Goal: Navigation & Orientation: Understand site structure

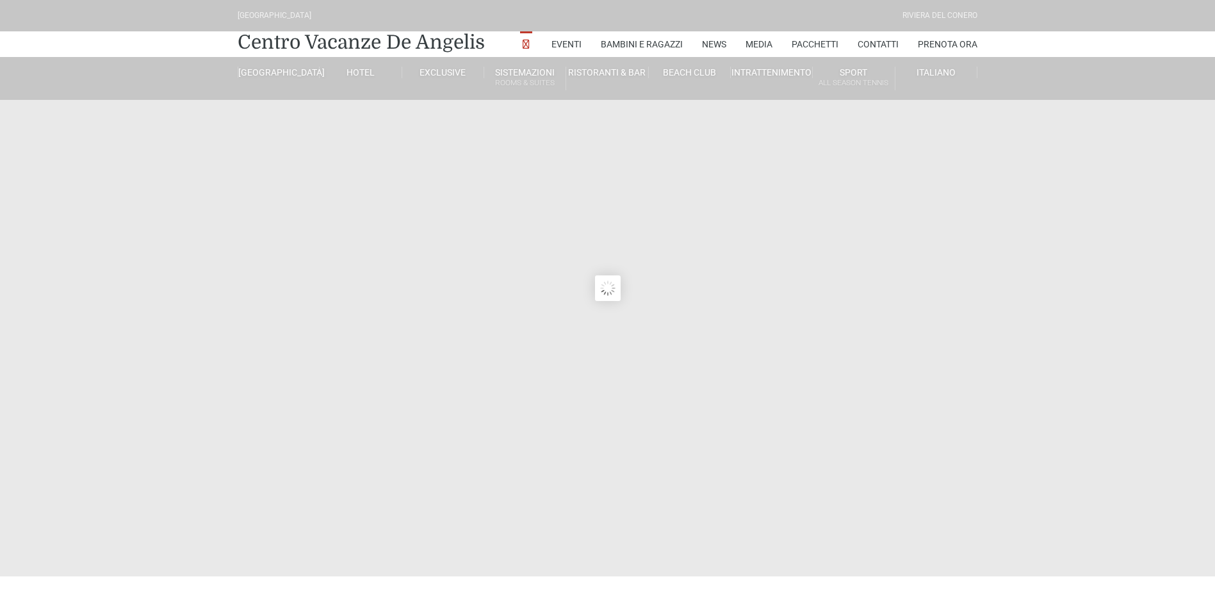
type input "23/08/2025"
type input "24/08/2025"
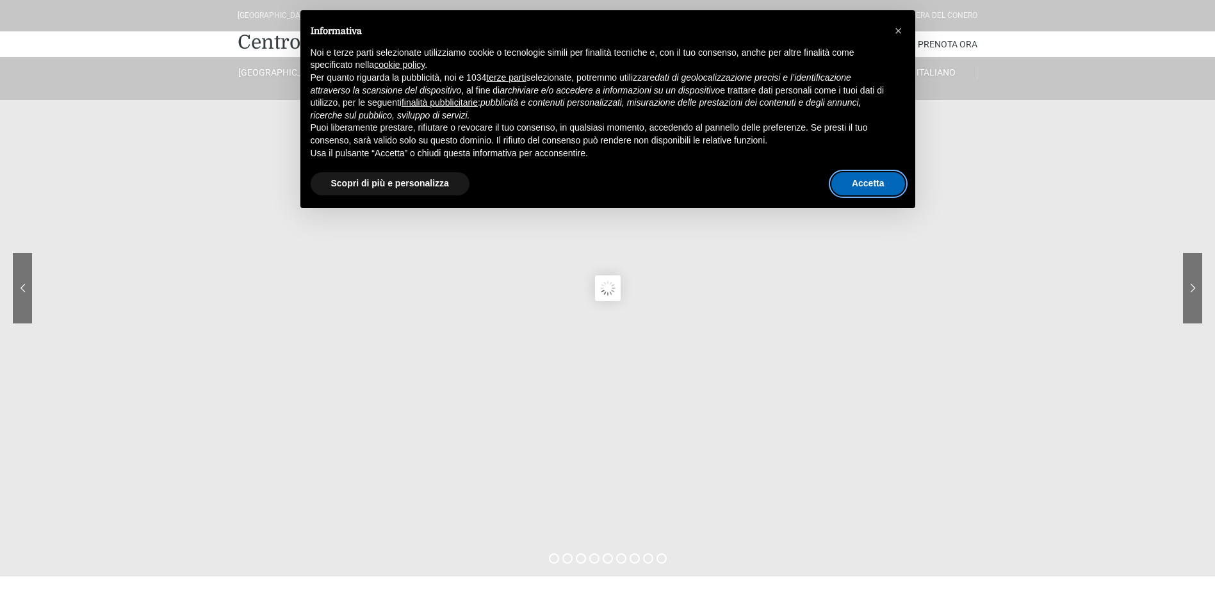
click at [858, 185] on button "Accetta" at bounding box center [868, 183] width 74 height 23
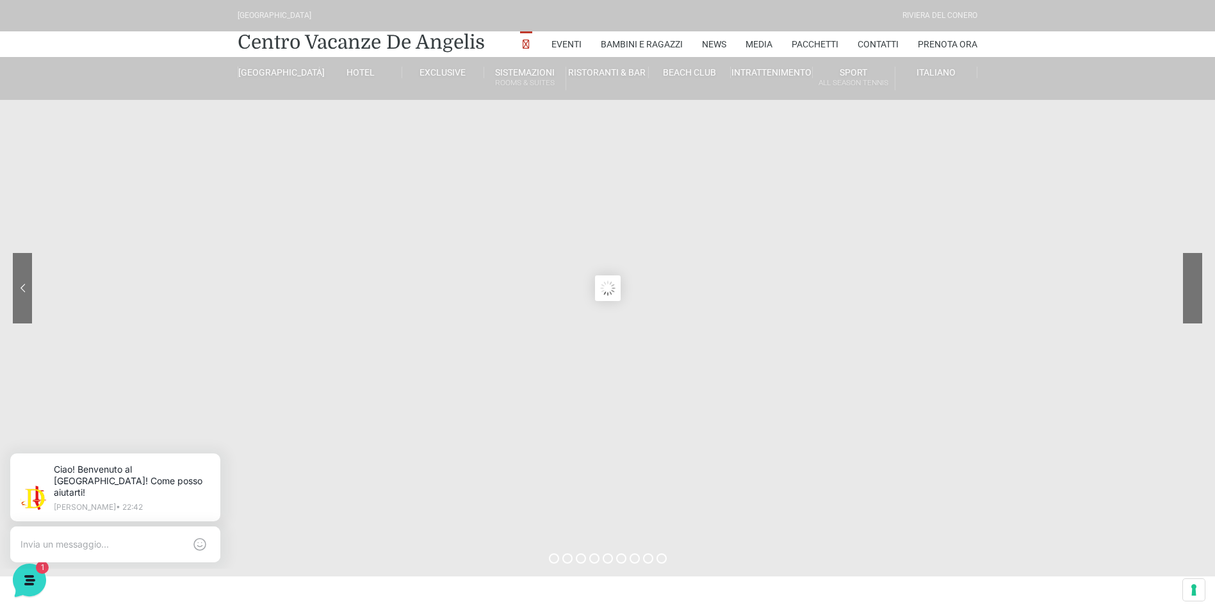
click at [1187, 291] on sr7-nav-img-live at bounding box center [1144, 288] width 115 height 70
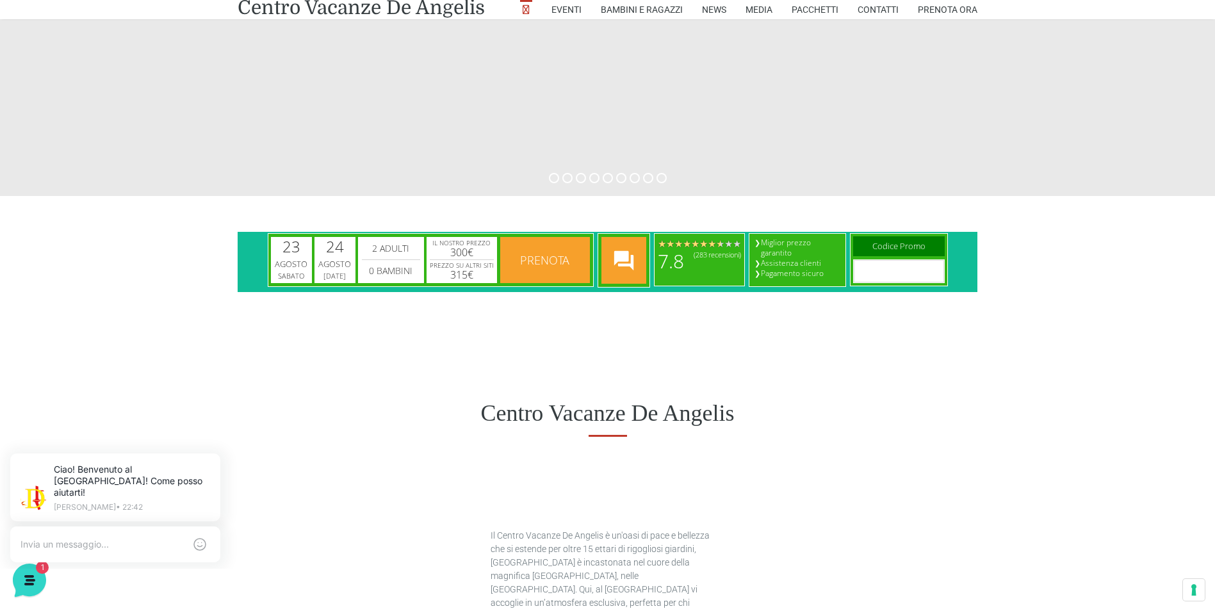
scroll to position [384, 0]
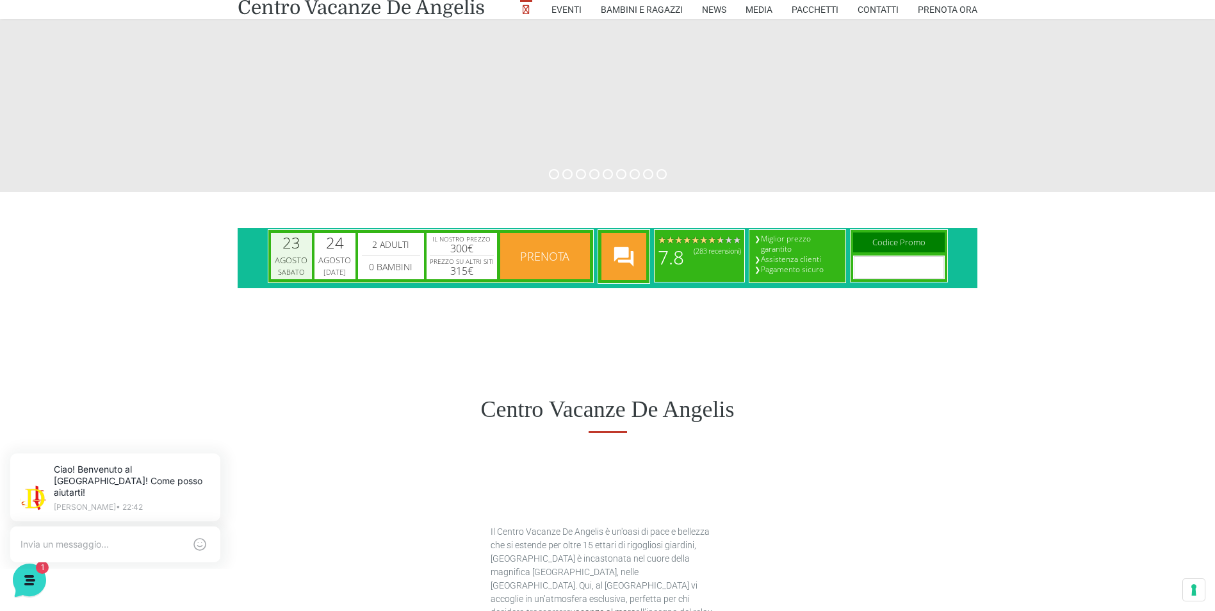
click at [292, 241] on div "23" at bounding box center [291, 242] width 18 height 15
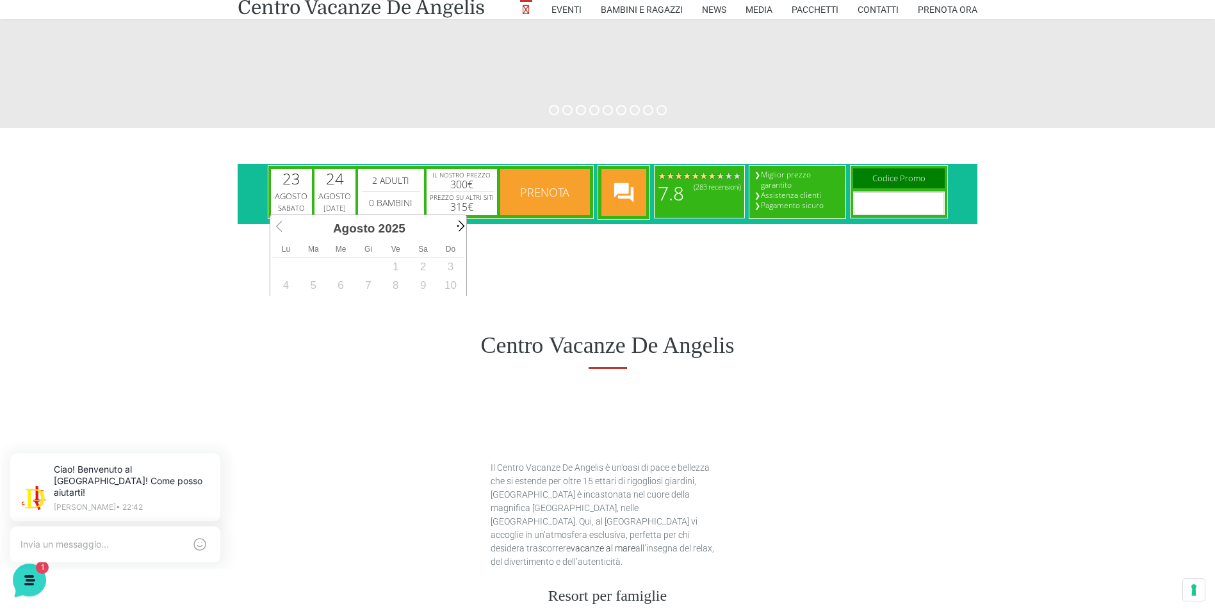
scroll to position [0, 0]
click at [460, 228] on span "Next" at bounding box center [459, 225] width 15 height 15
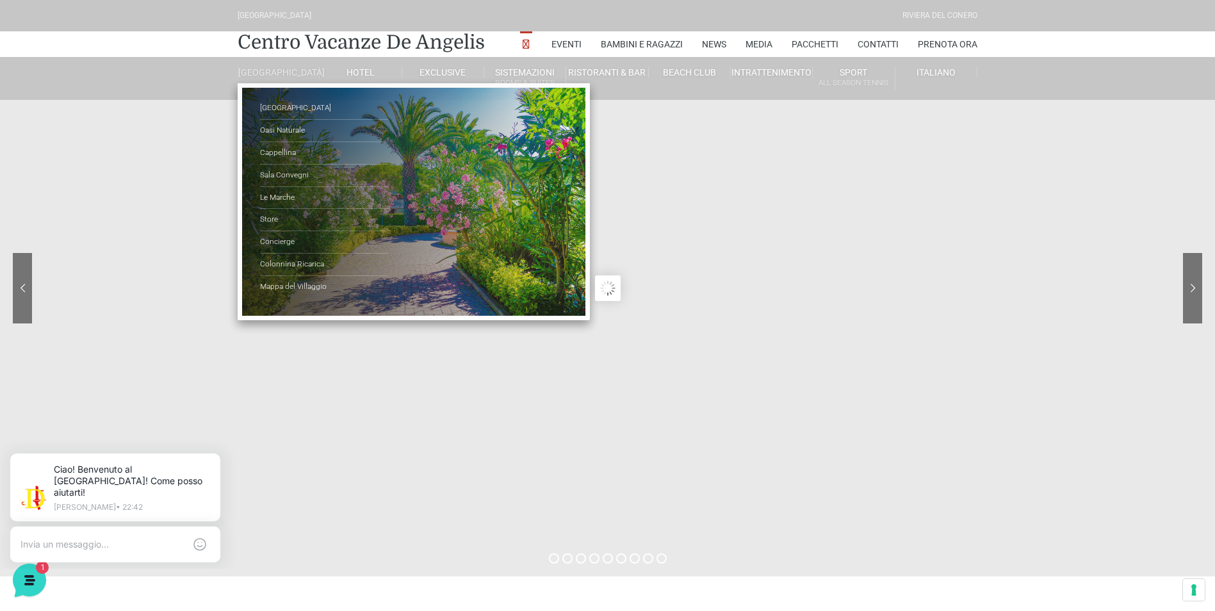
click at [289, 74] on link "[GEOGRAPHIC_DATA]" at bounding box center [279, 73] width 82 height 12
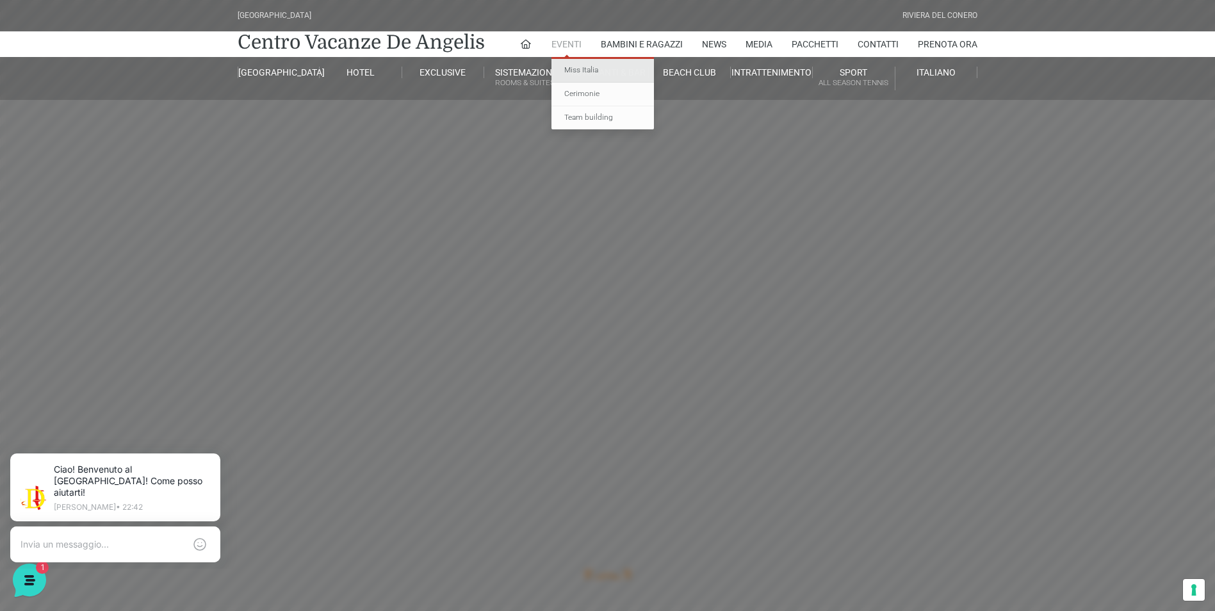
click at [578, 69] on link "Miss Italia" at bounding box center [602, 71] width 102 height 24
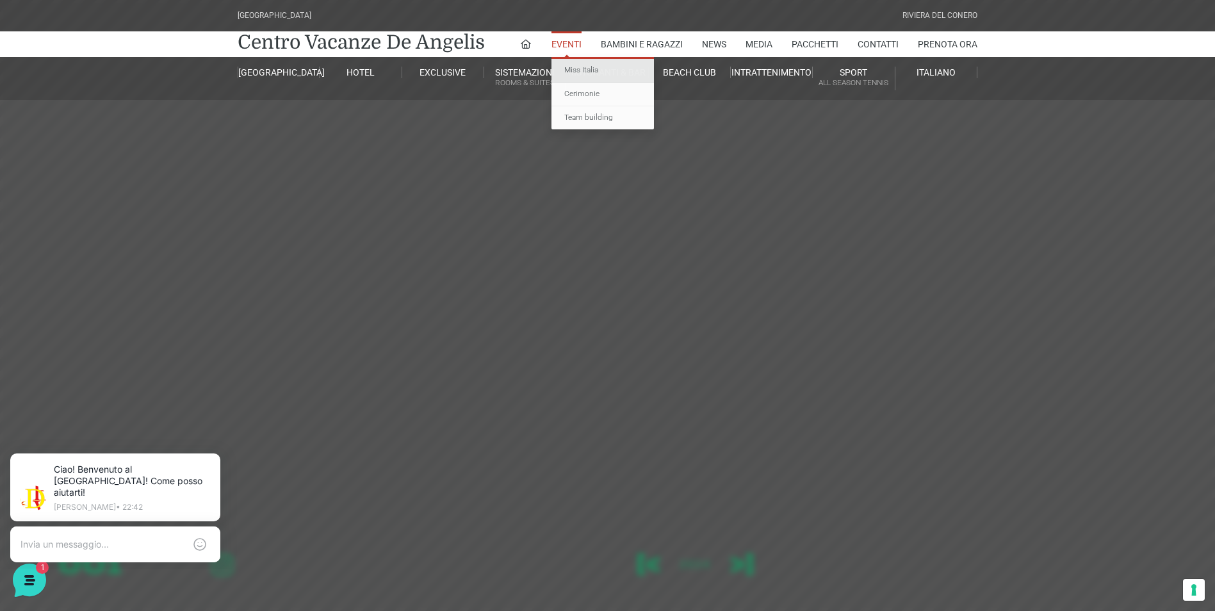
click at [571, 66] on link "Miss Italia" at bounding box center [602, 71] width 102 height 24
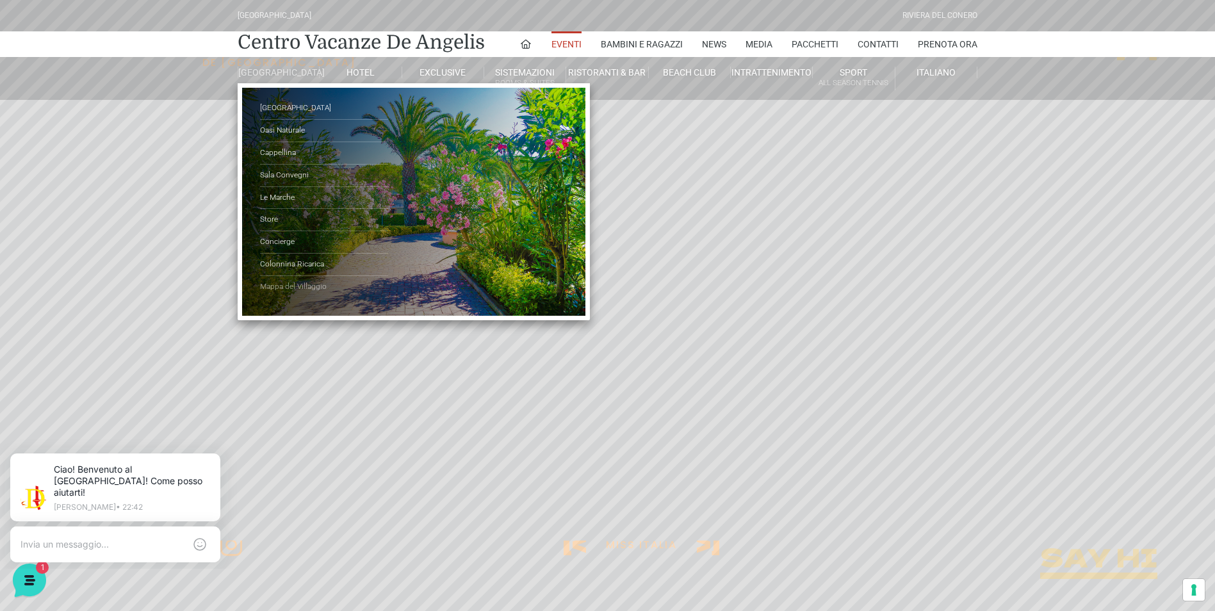
click at [274, 298] on link "Mappa del Villaggio" at bounding box center [324, 287] width 128 height 22
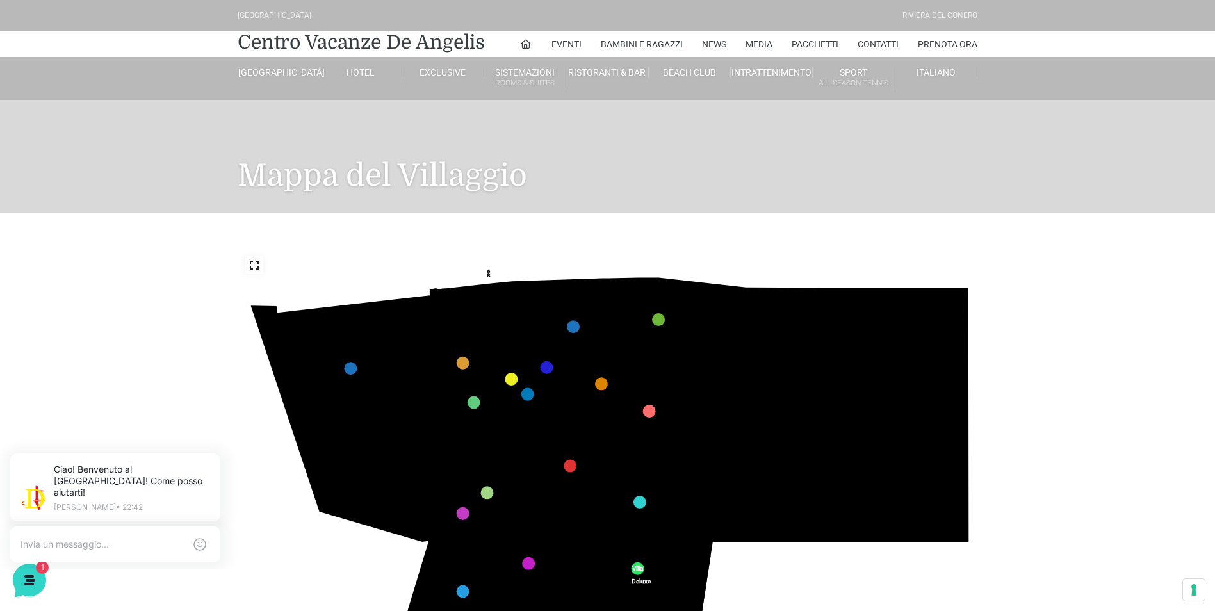
drag, startPoint x: 598, startPoint y: 467, endPoint x: 592, endPoint y: 332, distance: 134.6
click at [592, 332] on icon "436 435 437 434 441 430 440 431 439 432 438 433 424 423 425 422 429 418 428 419…" at bounding box center [608, 456] width 740 height 416
click at [639, 496] on link "Villini 300 marker" at bounding box center [639, 502] width 13 height 13
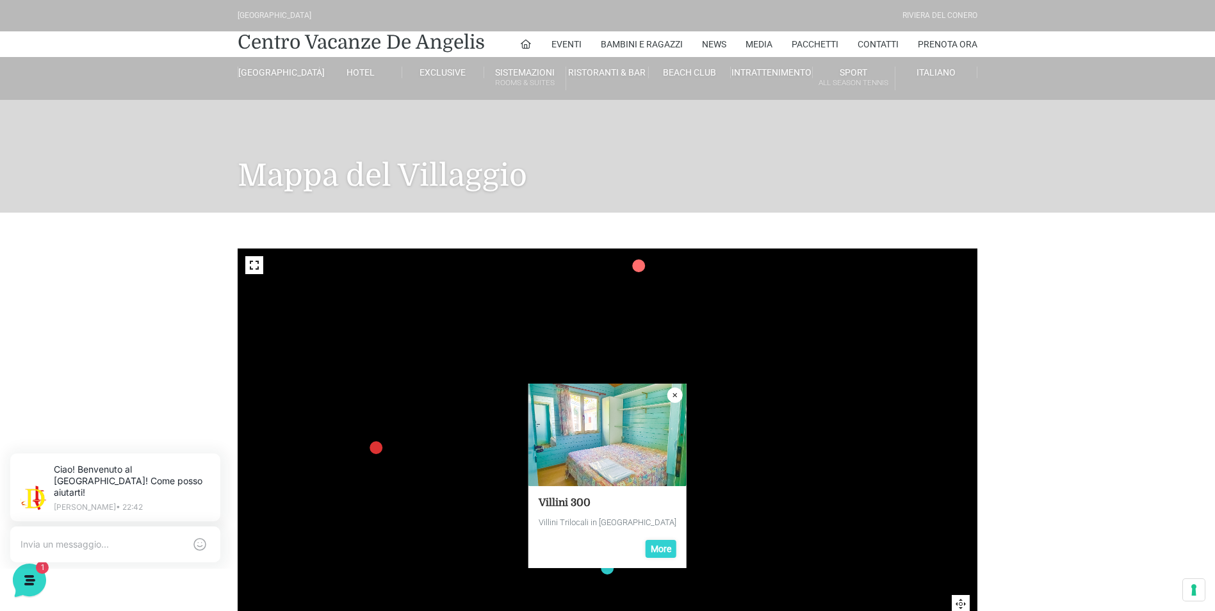
click at [674, 401] on icon "Close popup" at bounding box center [674, 394] width 15 height 15
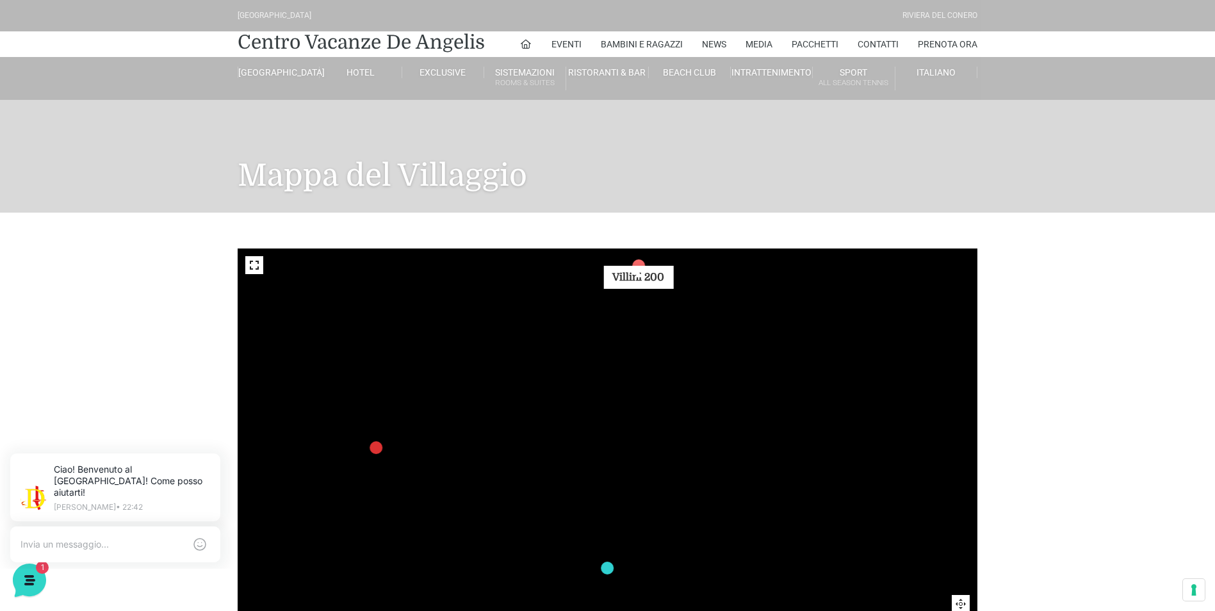
click at [638, 266] on link "Villini 200 marker" at bounding box center [638, 265] width 13 height 13
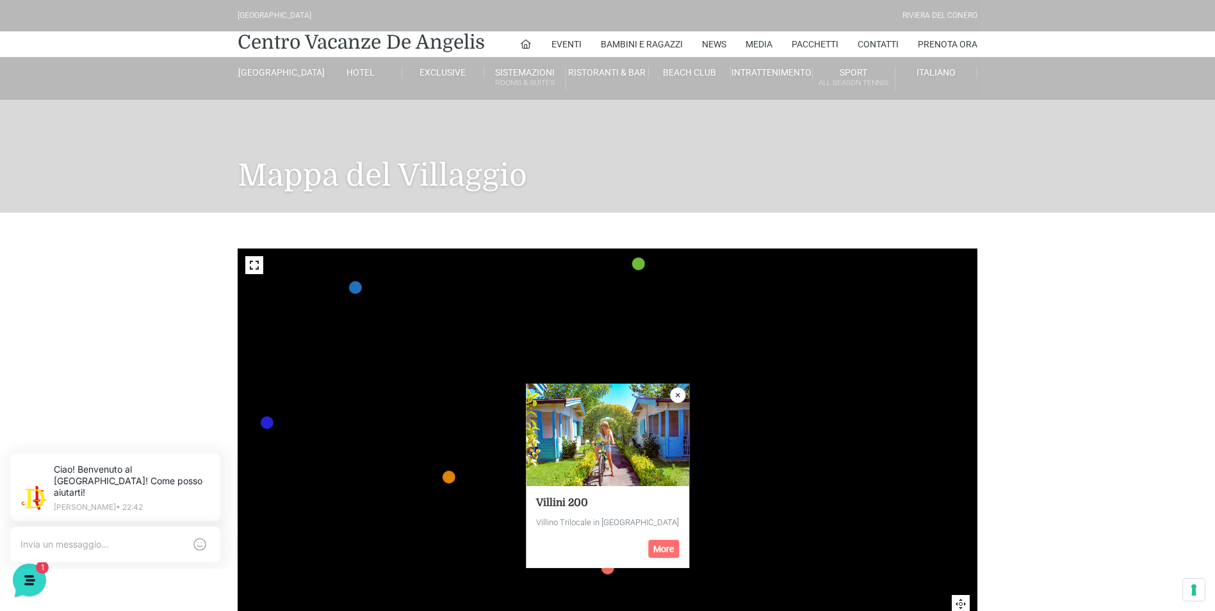
click at [672, 393] on icon "Close popup" at bounding box center [677, 394] width 15 height 15
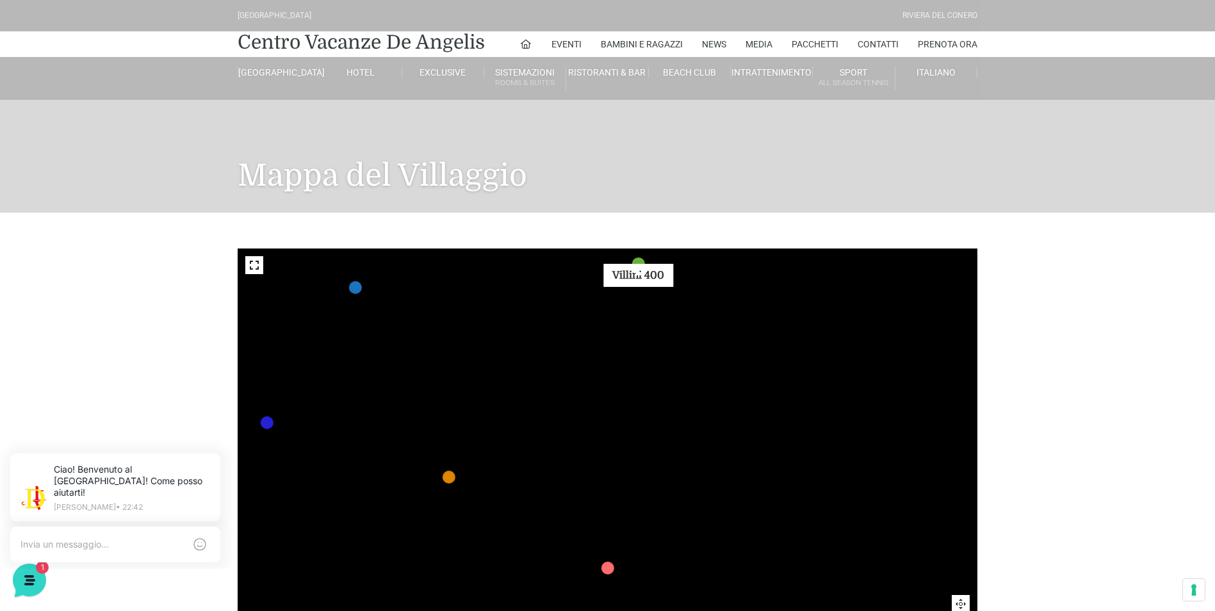
click at [640, 266] on link "Villini 400 marker" at bounding box center [638, 263] width 13 height 13
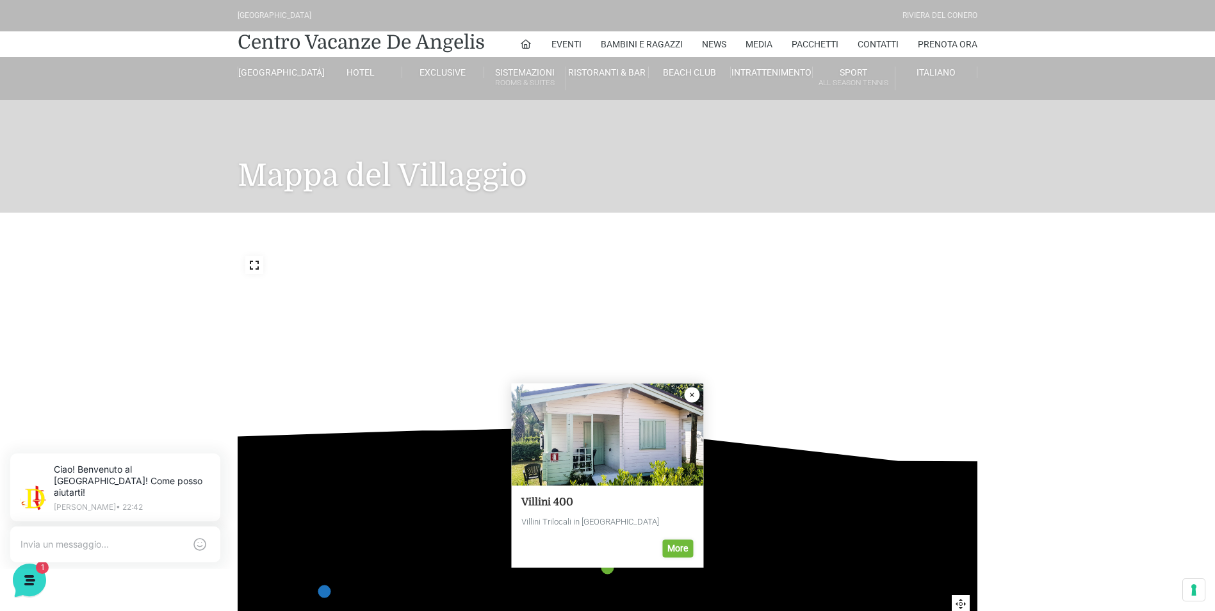
click at [686, 393] on icon "Close popup" at bounding box center [691, 394] width 15 height 15
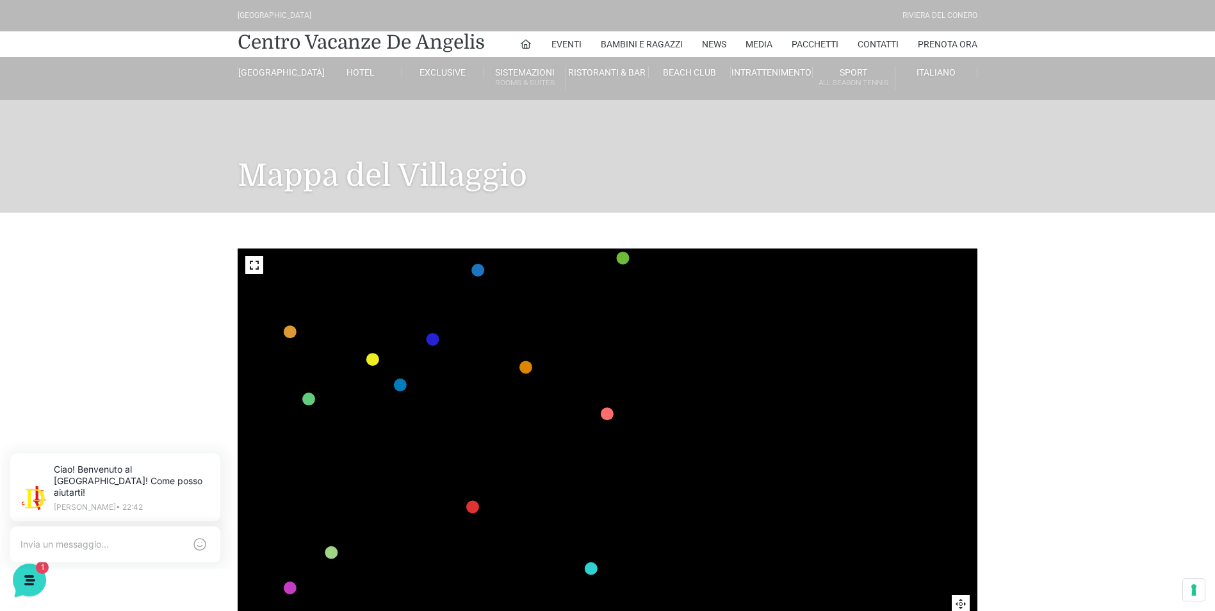
drag, startPoint x: 702, startPoint y: 524, endPoint x: 657, endPoint y: 224, distance: 303.6
click at [657, 224] on div "436 435 437 434 441 430 440 431 439 432 438 433 424 423 425 422 429 418 428 419…" at bounding box center [607, 457] width 759 height 488
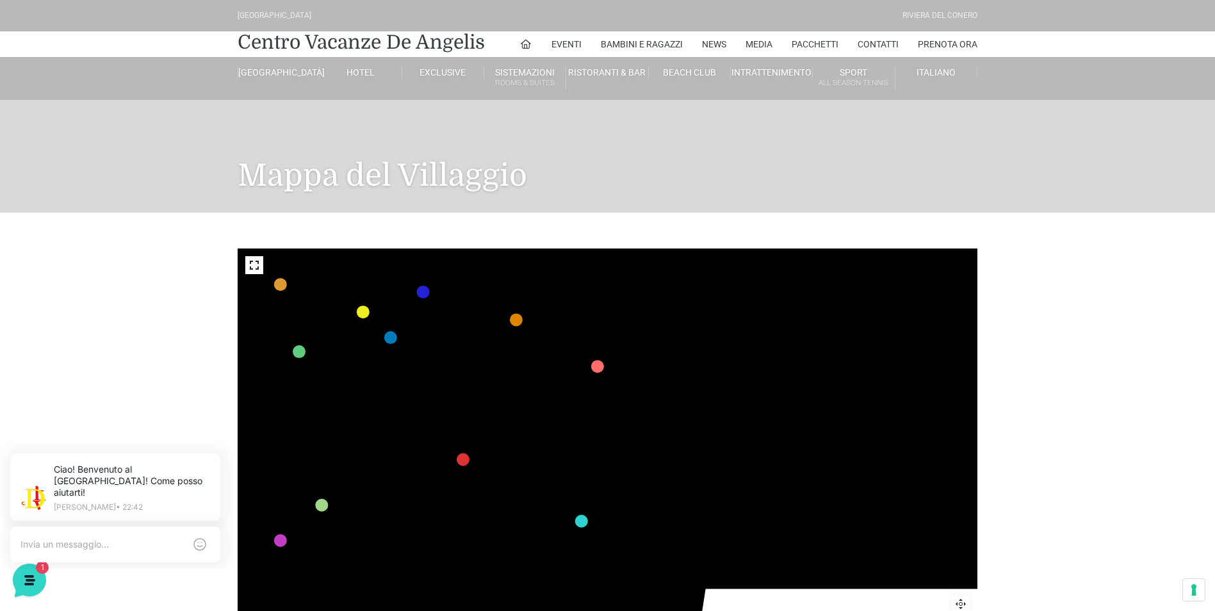
click at [420, 552] on text "355" at bounding box center [420, 552] width 0 height 0
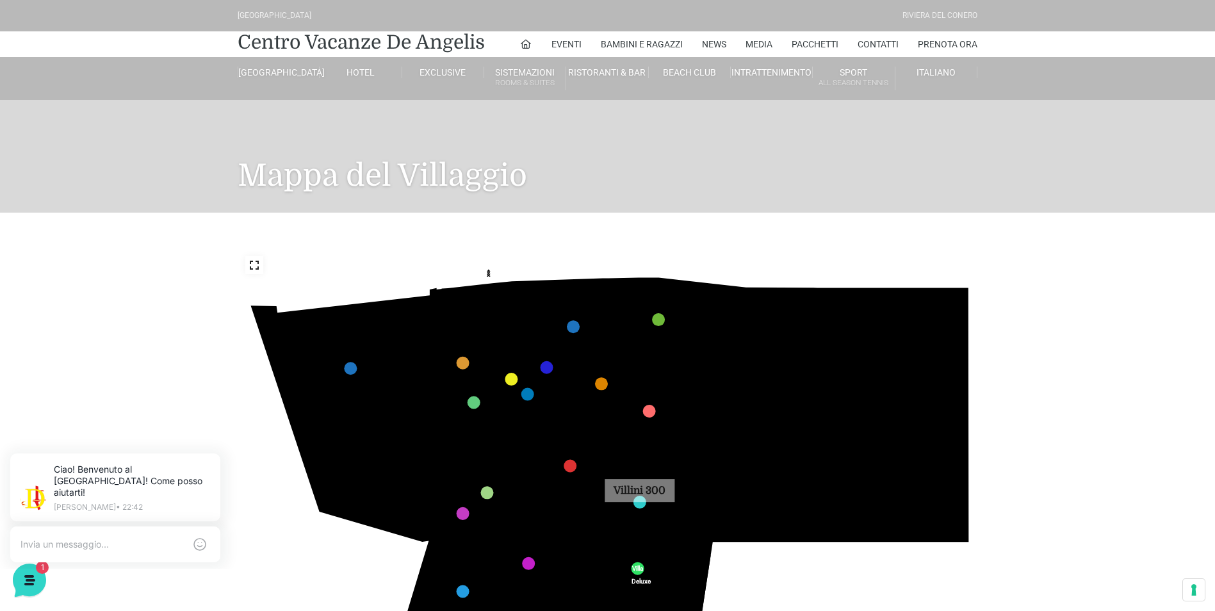
drag, startPoint x: 634, startPoint y: 536, endPoint x: 637, endPoint y: 400, distance: 135.8
click at [637, 400] on icon "436 435 437 434 441 430 440 431 439 432 438 433 424 423 425 422 429 418 428 419…" at bounding box center [608, 456] width 740 height 416
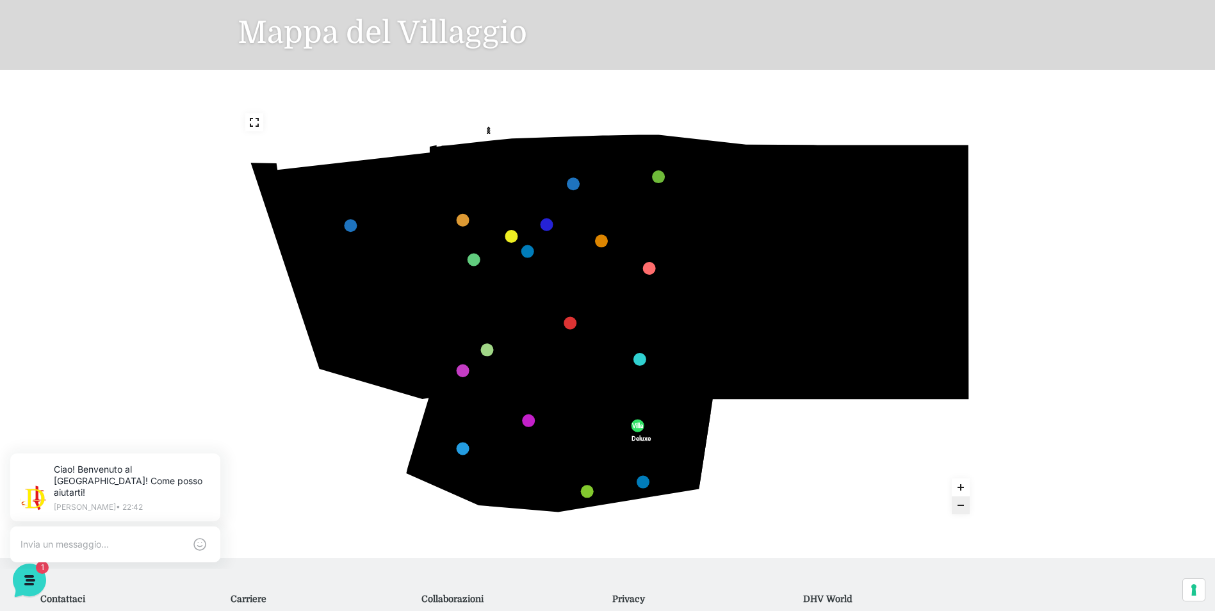
scroll to position [144, 0]
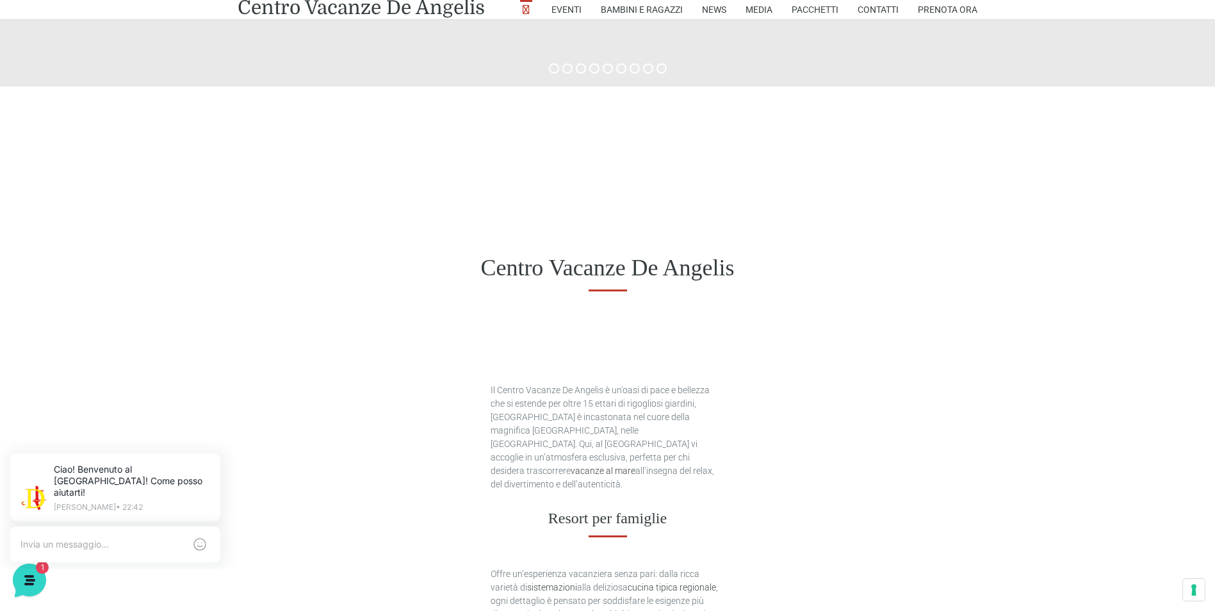
scroll to position [512, 0]
